Goal: Information Seeking & Learning: Learn about a topic

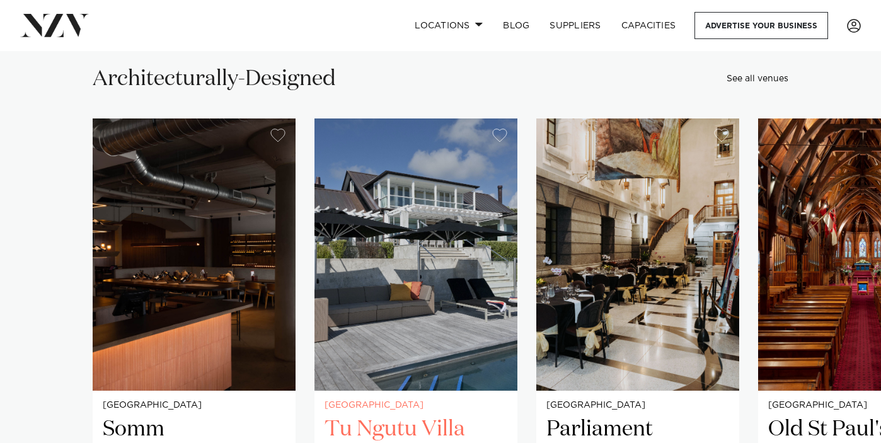
scroll to position [6111, 0]
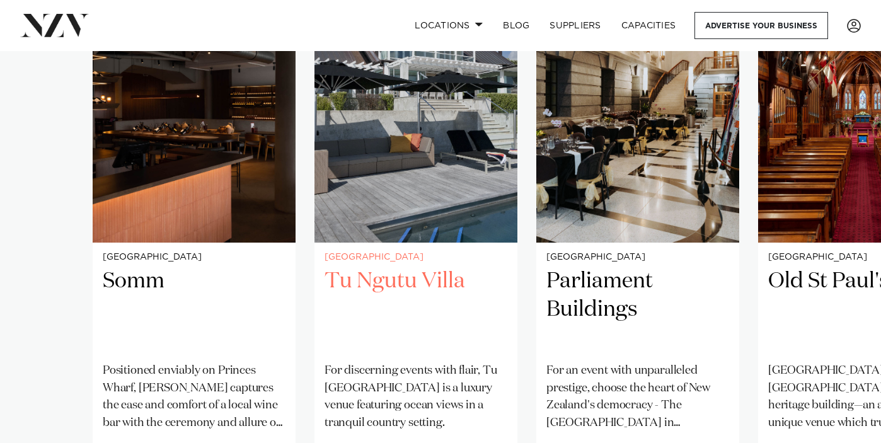
click at [442, 267] on h2 "Tu Ngutu Villa" at bounding box center [416, 309] width 183 height 85
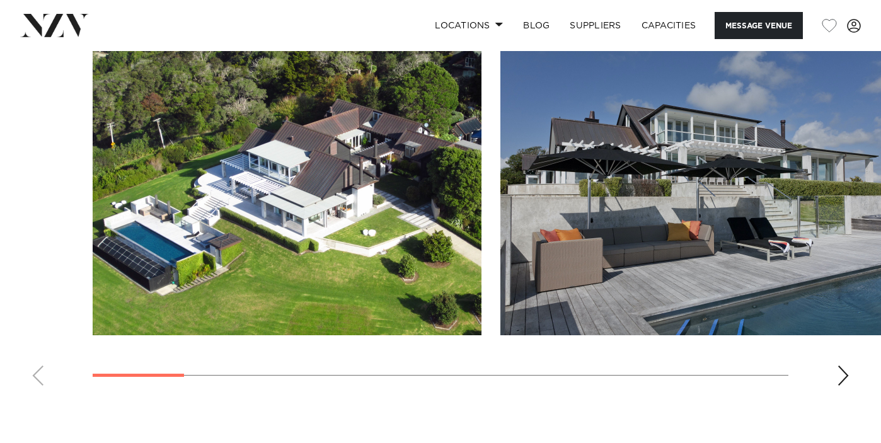
scroll to position [1136, 0]
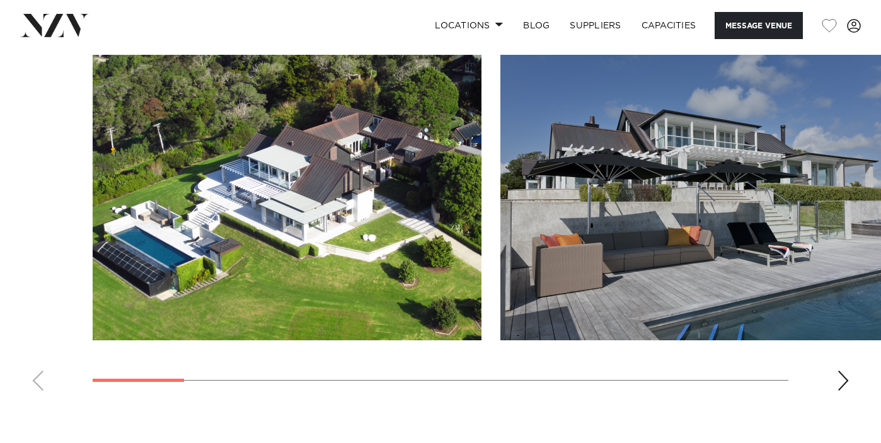
click at [845, 386] on div "Next slide" at bounding box center [843, 381] width 13 height 20
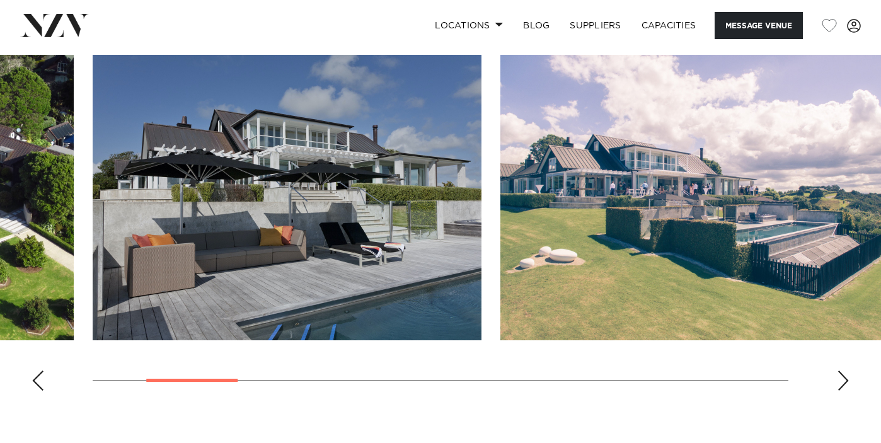
click at [845, 386] on div "Next slide" at bounding box center [843, 381] width 13 height 20
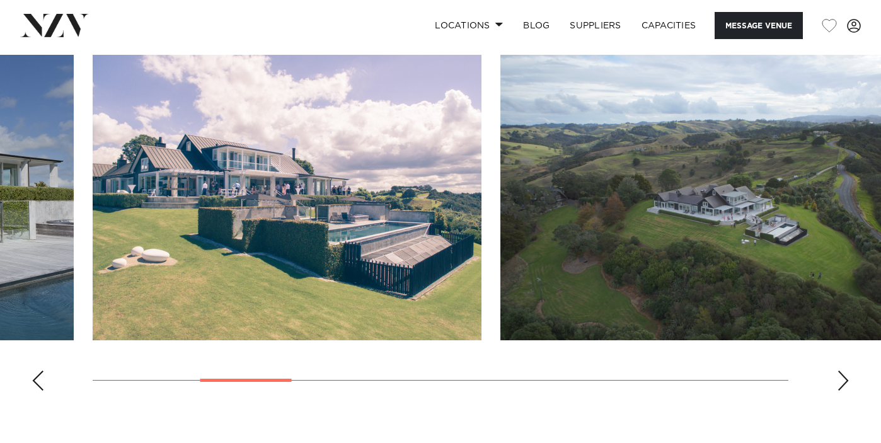
click at [845, 386] on div "Next slide" at bounding box center [843, 381] width 13 height 20
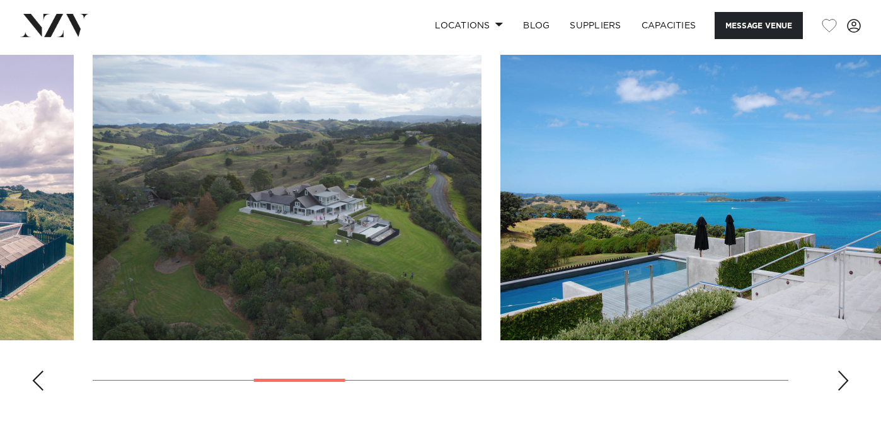
click at [845, 386] on div "Next slide" at bounding box center [843, 381] width 13 height 20
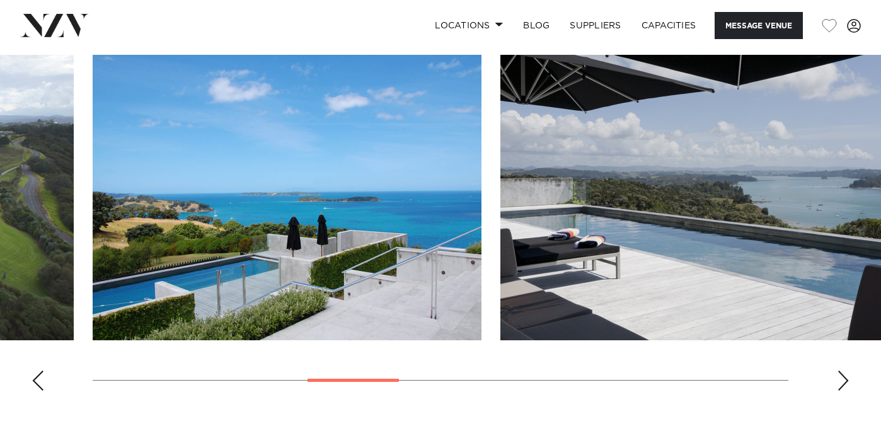
click at [845, 386] on div "Next slide" at bounding box center [843, 381] width 13 height 20
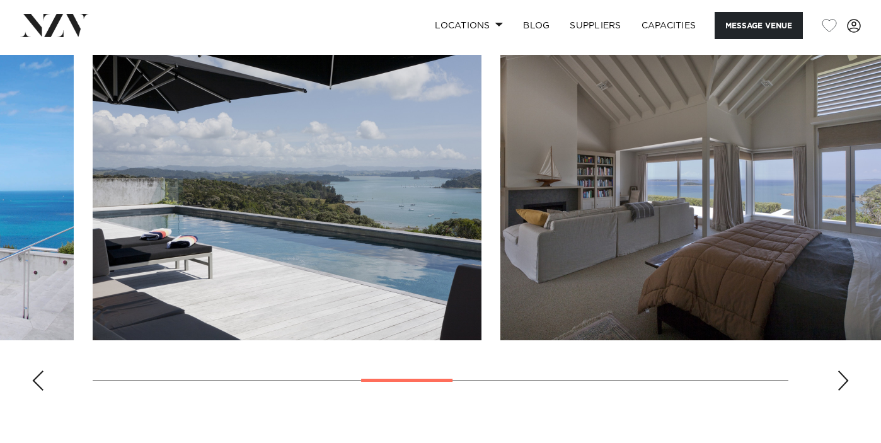
click at [845, 385] on div "Next slide" at bounding box center [843, 381] width 13 height 20
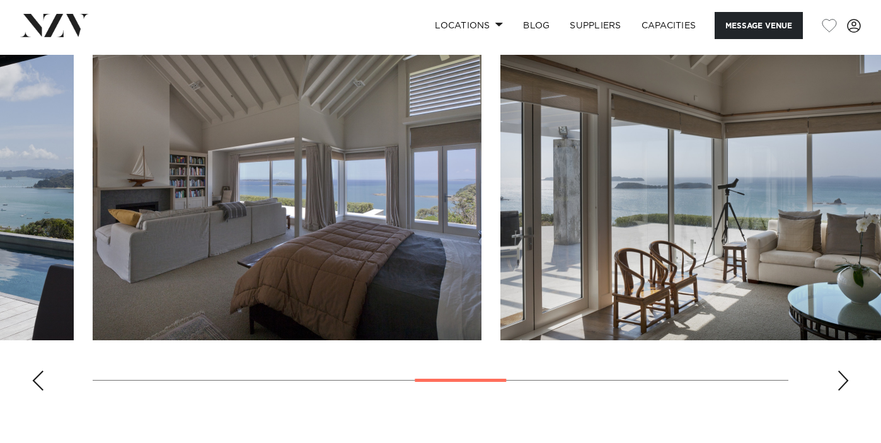
click at [845, 384] on div "Next slide" at bounding box center [843, 381] width 13 height 20
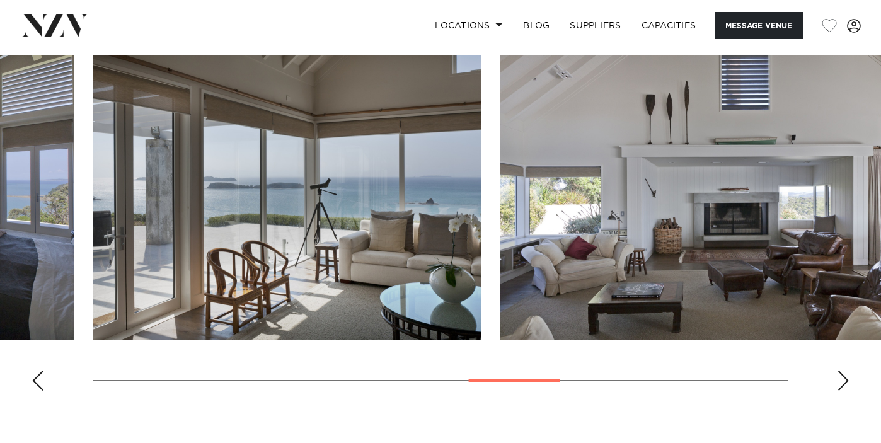
click at [845, 384] on div "Next slide" at bounding box center [843, 381] width 13 height 20
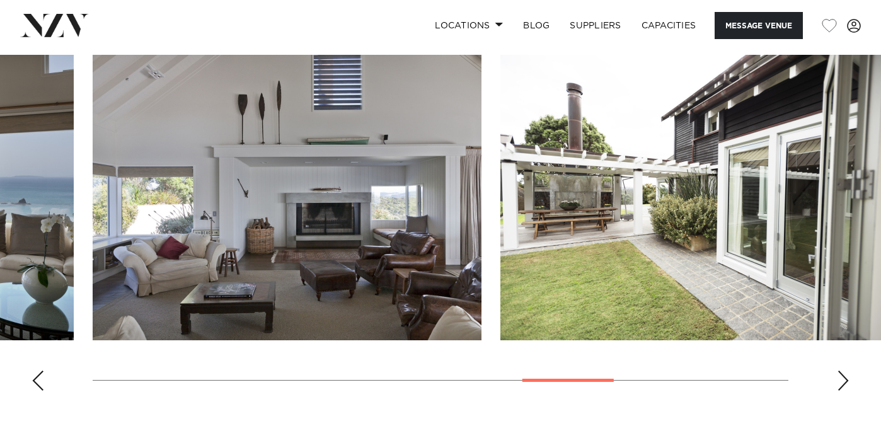
click at [846, 383] on div "Next slide" at bounding box center [843, 381] width 13 height 20
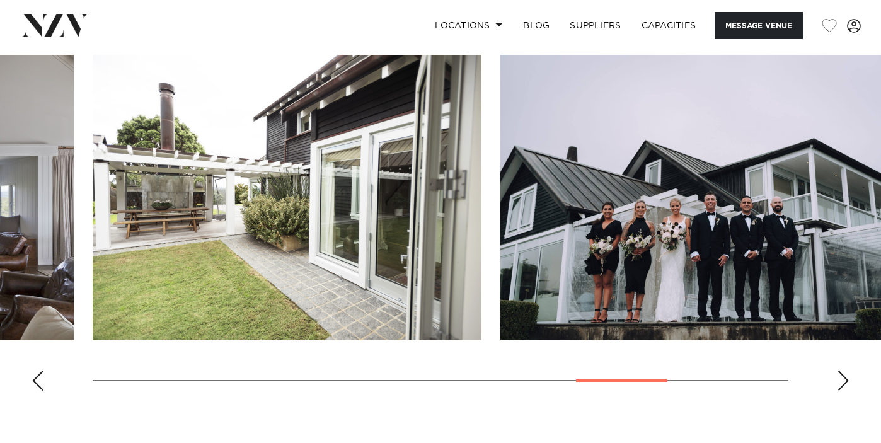
click at [846, 381] on div "Next slide" at bounding box center [843, 381] width 13 height 20
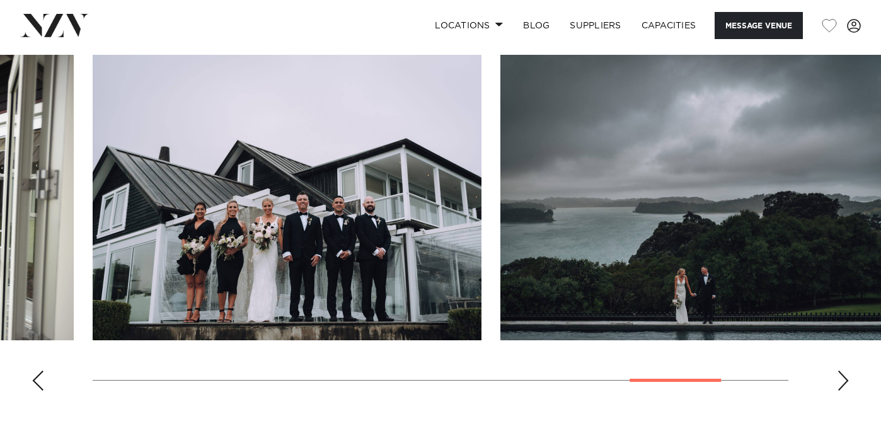
click at [846, 381] on div "Next slide" at bounding box center [843, 381] width 13 height 20
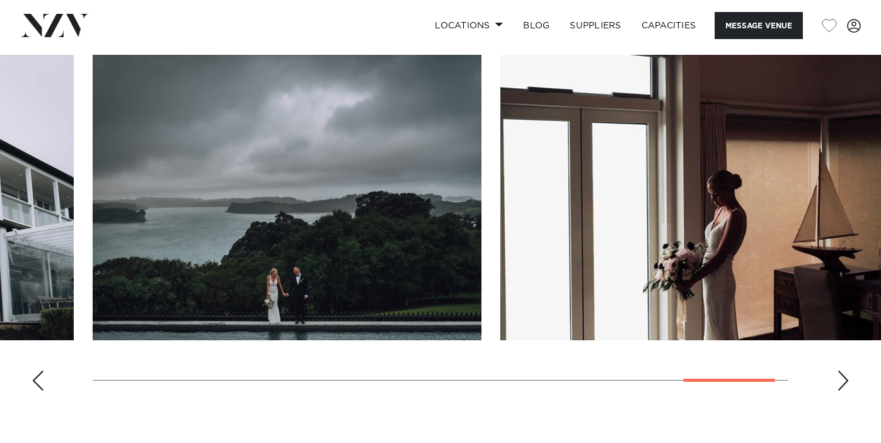
click at [847, 379] on div "Next slide" at bounding box center [843, 381] width 13 height 20
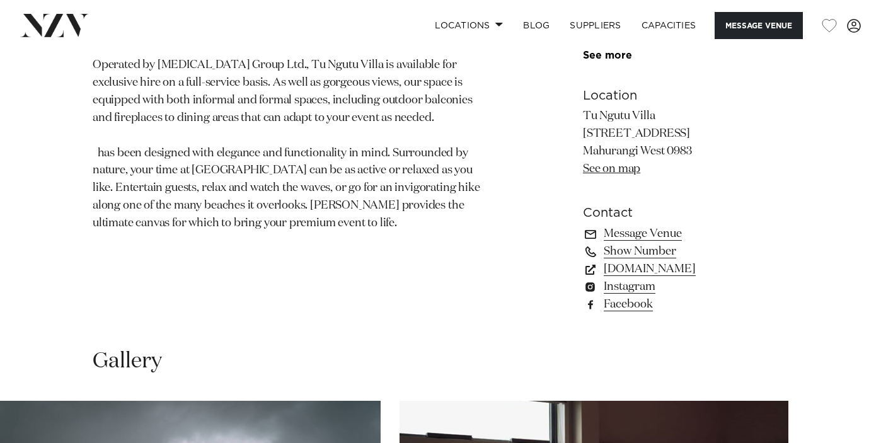
scroll to position [708, 0]
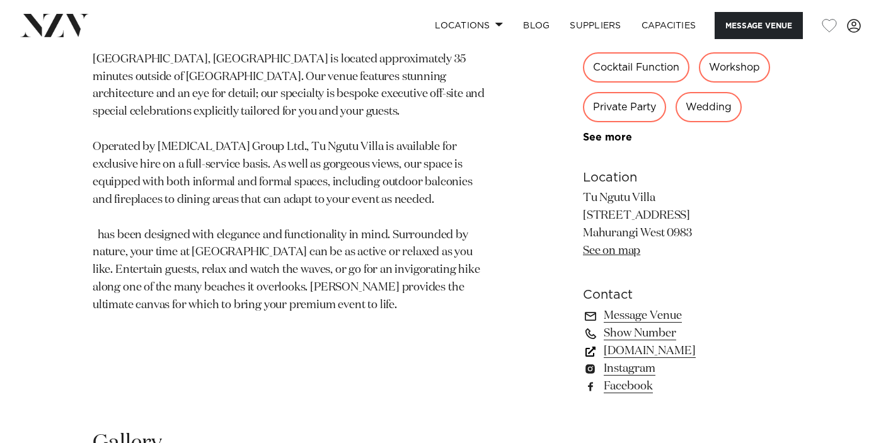
click at [662, 354] on link "www.tungutuvilla.com" at bounding box center [685, 351] width 205 height 18
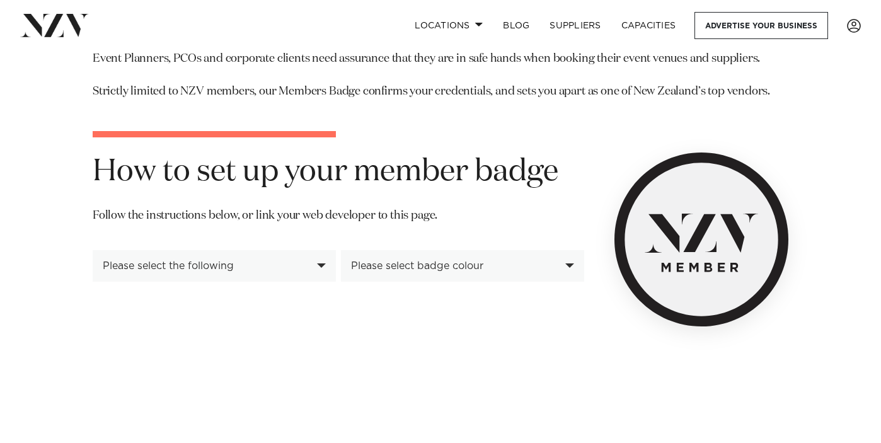
scroll to position [192, 0]
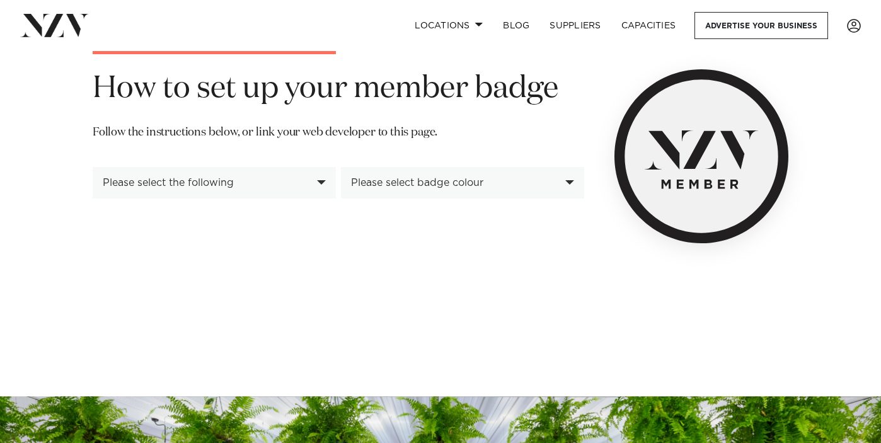
click at [302, 183] on div "Please select the following" at bounding box center [207, 182] width 209 height 11
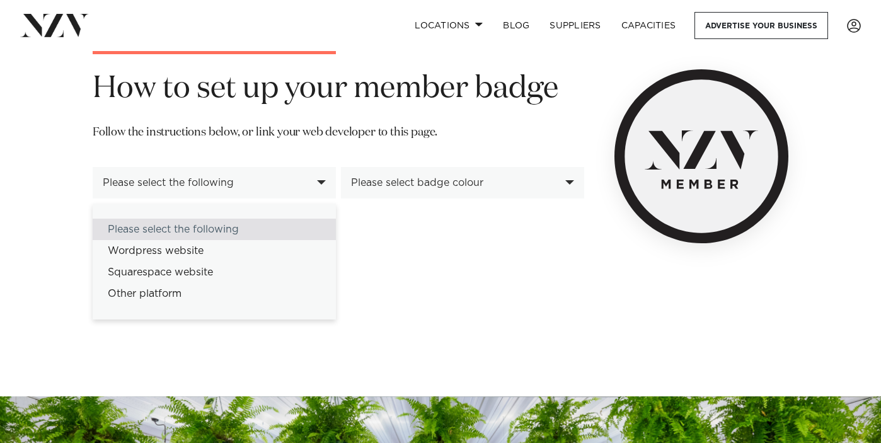
click at [316, 181] on div "Please select the following" at bounding box center [214, 183] width 243 height 32
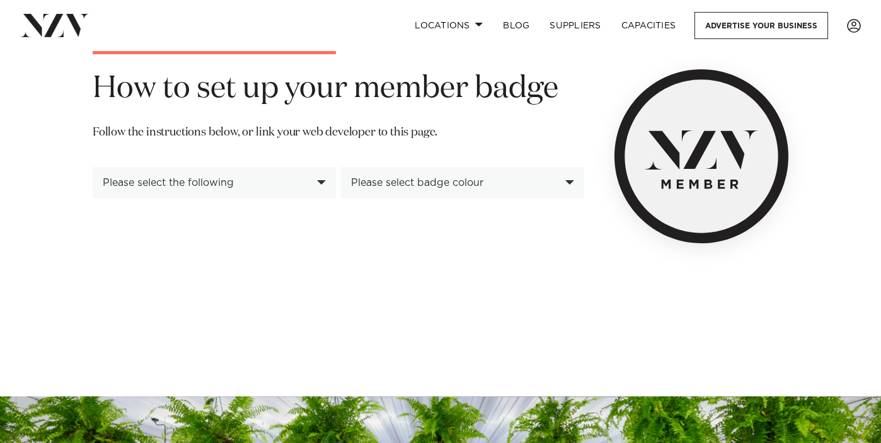
click at [567, 188] on div "Please select badge colour" at bounding box center [462, 183] width 243 height 32
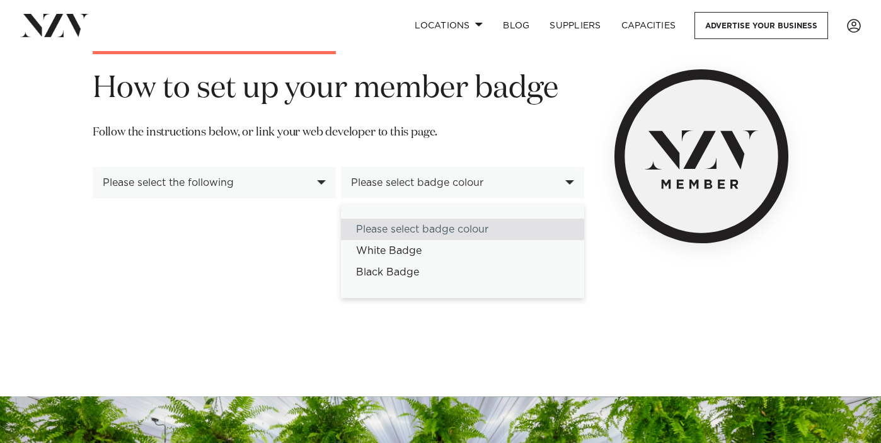
click at [567, 188] on div "Please select badge colour" at bounding box center [462, 183] width 243 height 32
